Goal: Transaction & Acquisition: Purchase product/service

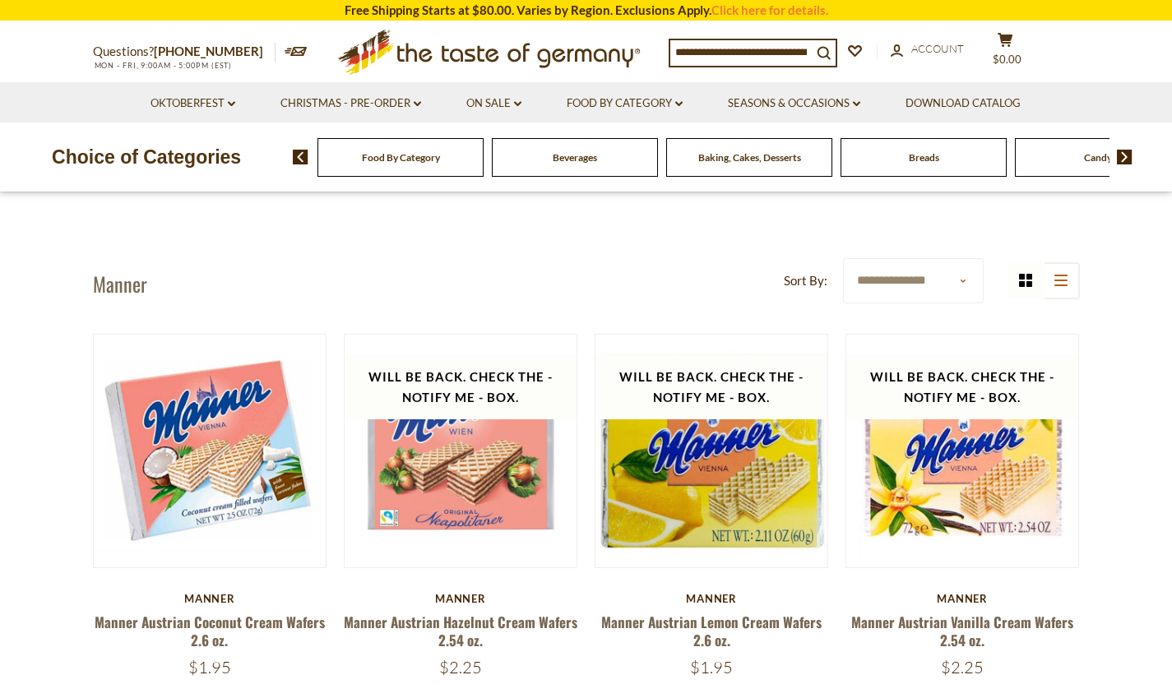
click at [402, 155] on span "Food By Category" at bounding box center [401, 157] width 78 height 12
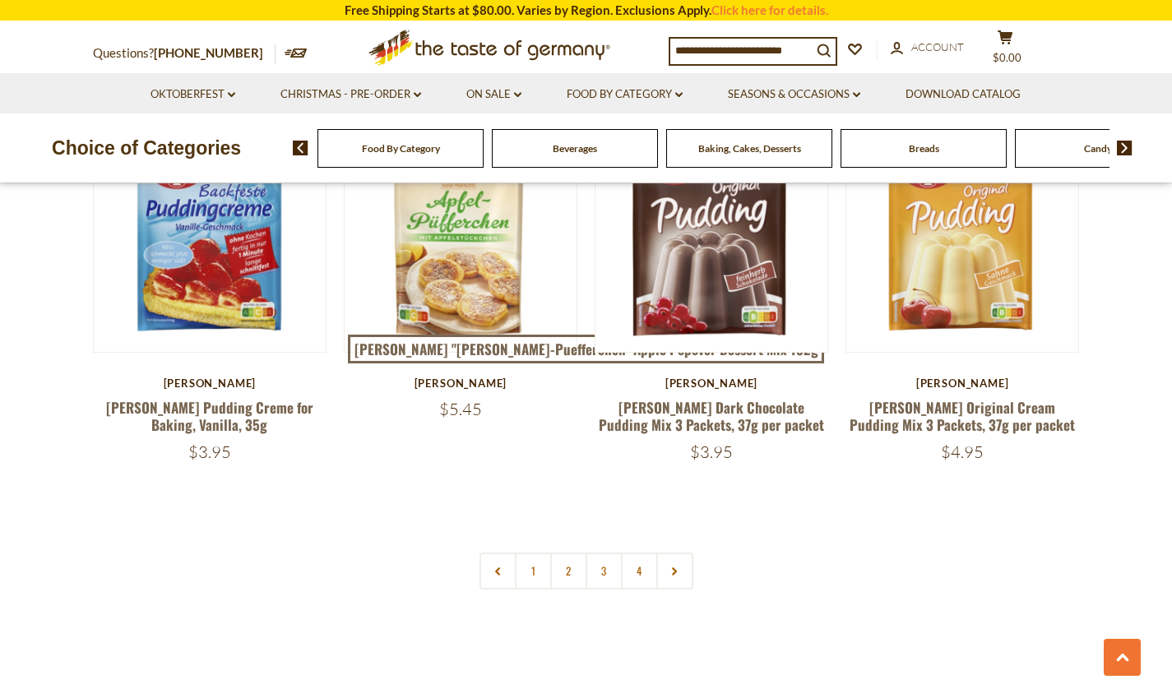
scroll to position [3489, 0]
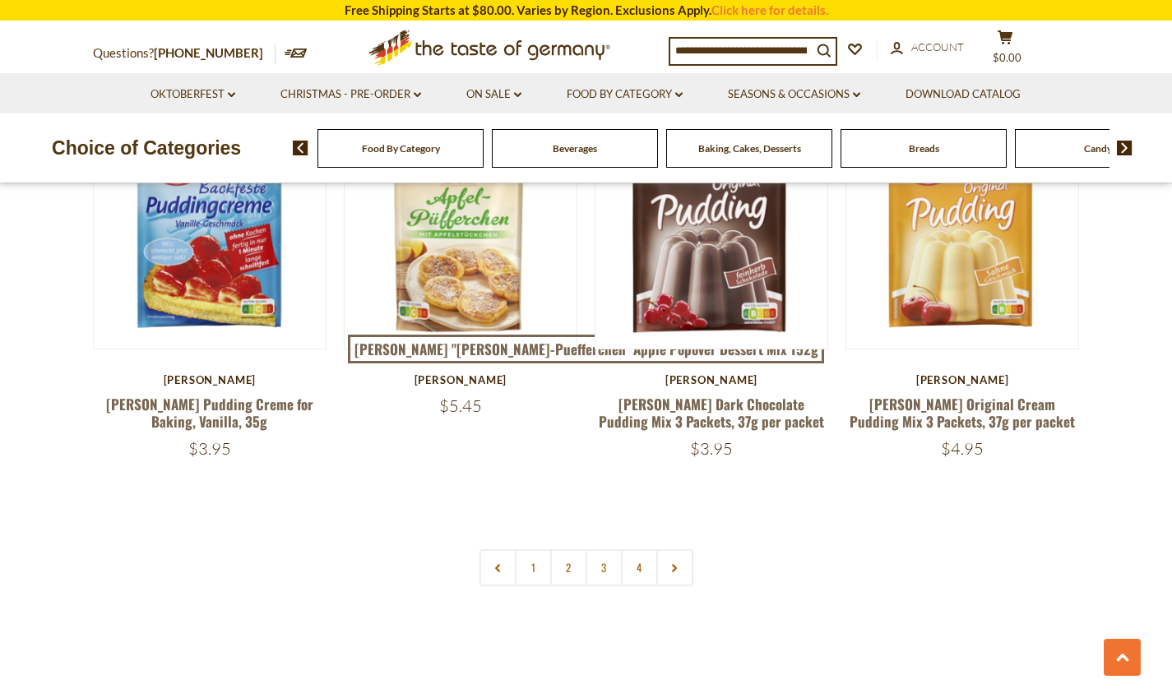
click at [1126, 144] on img at bounding box center [1125, 148] width 16 height 15
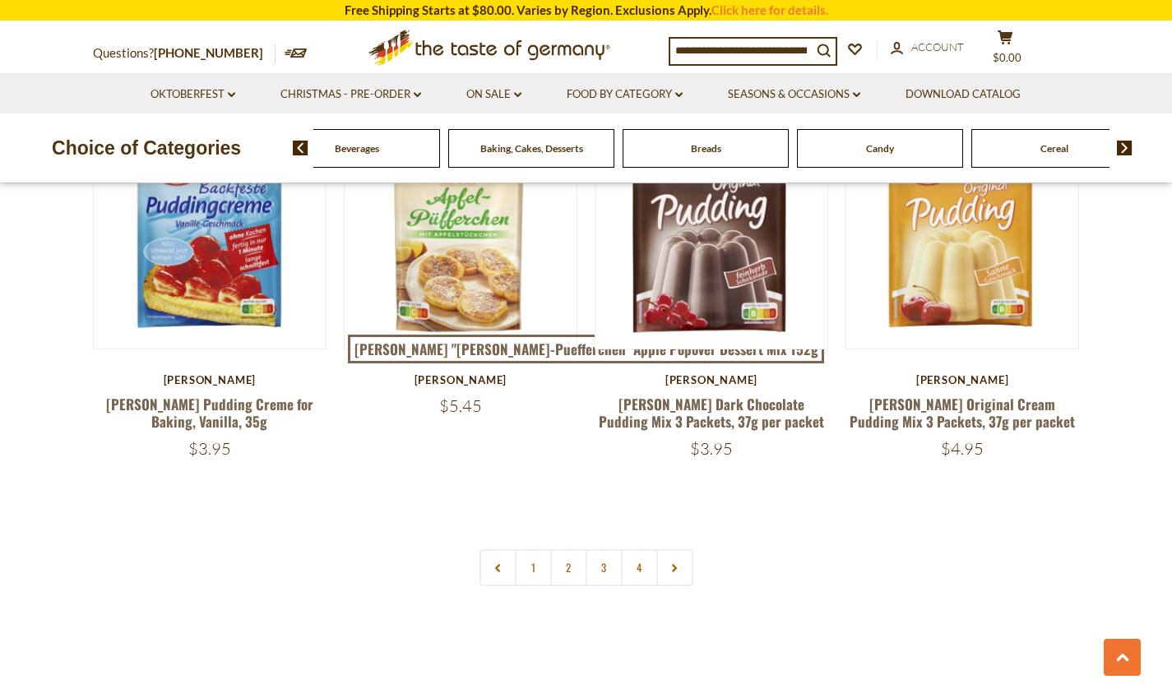
click at [1126, 144] on img at bounding box center [1125, 148] width 16 height 15
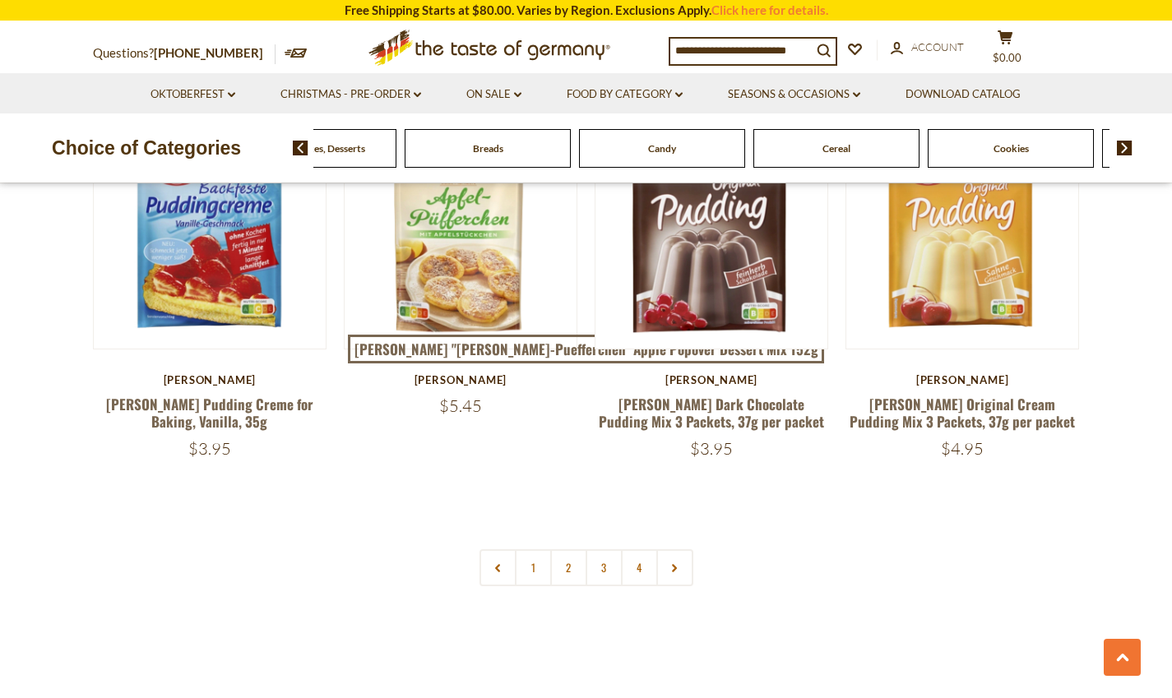
click at [1126, 144] on img at bounding box center [1125, 148] width 16 height 15
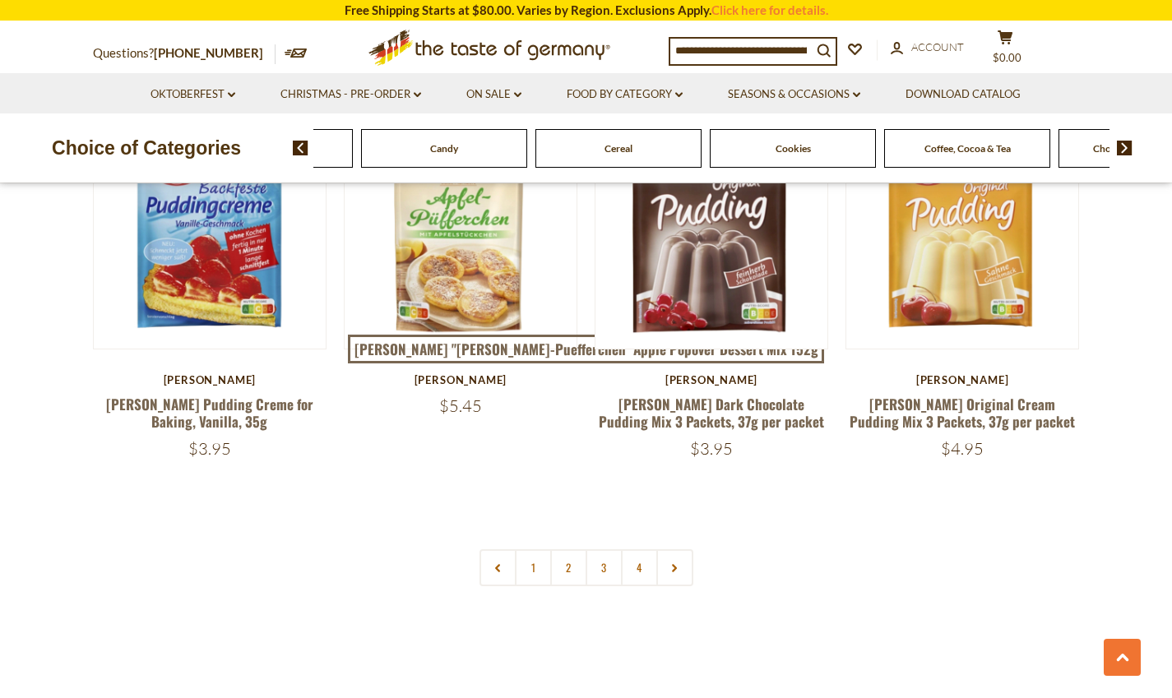
click at [1133, 149] on div "Food By Category [GEOGRAPHIC_DATA] Baking, Cakes, Desserts Breads Candy Cereal …" at bounding box center [732, 147] width 879 height 39
click at [1123, 147] on img at bounding box center [1125, 148] width 16 height 15
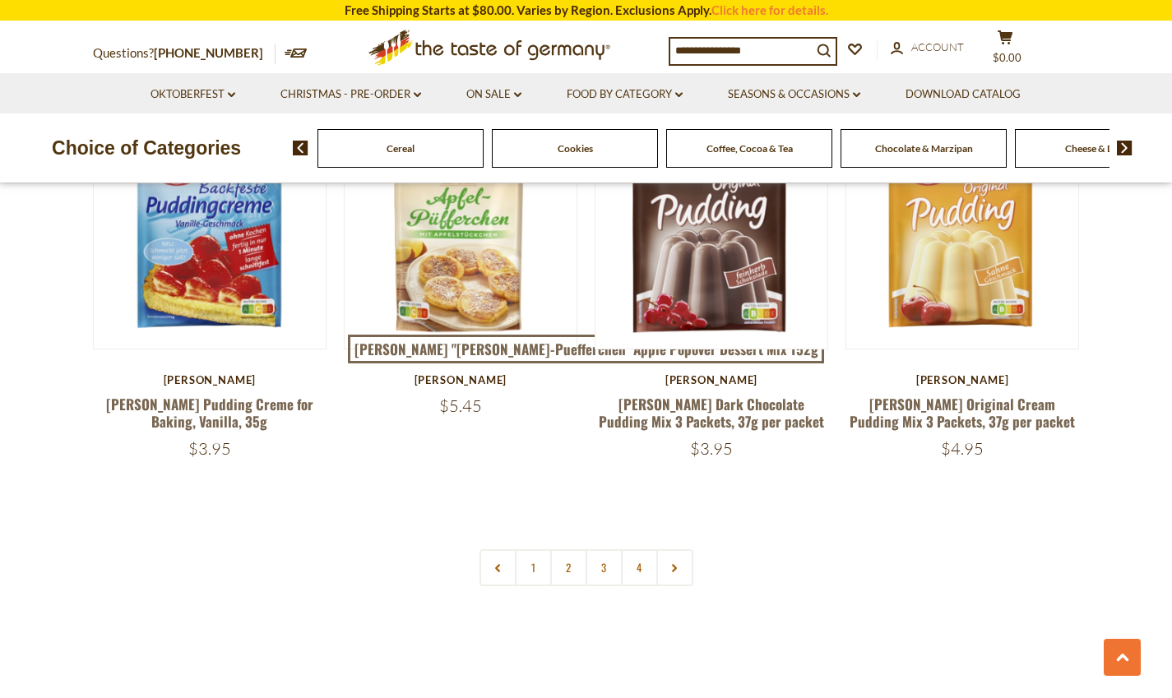
click at [938, 146] on span "Chocolate & Marzipan" at bounding box center [924, 148] width 98 height 12
